Goal: Check status

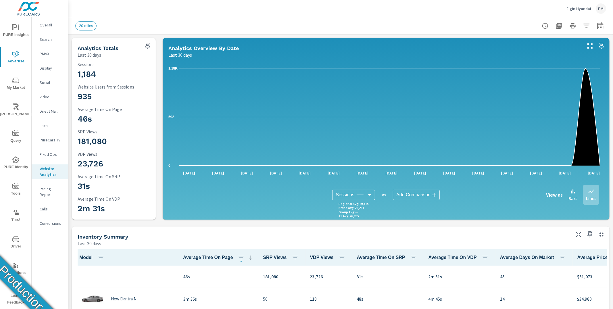
scroll to position [0, 0]
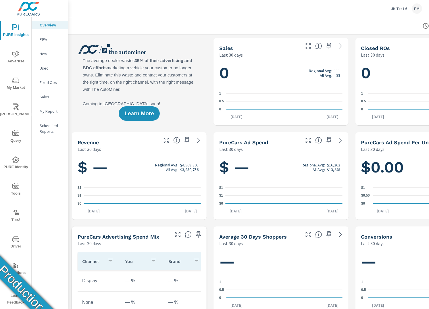
scroll to position [0, 0]
click at [17, 244] on span "Driver" at bounding box center [16, 243] width 28 height 14
